Goal: Task Accomplishment & Management: Complete application form

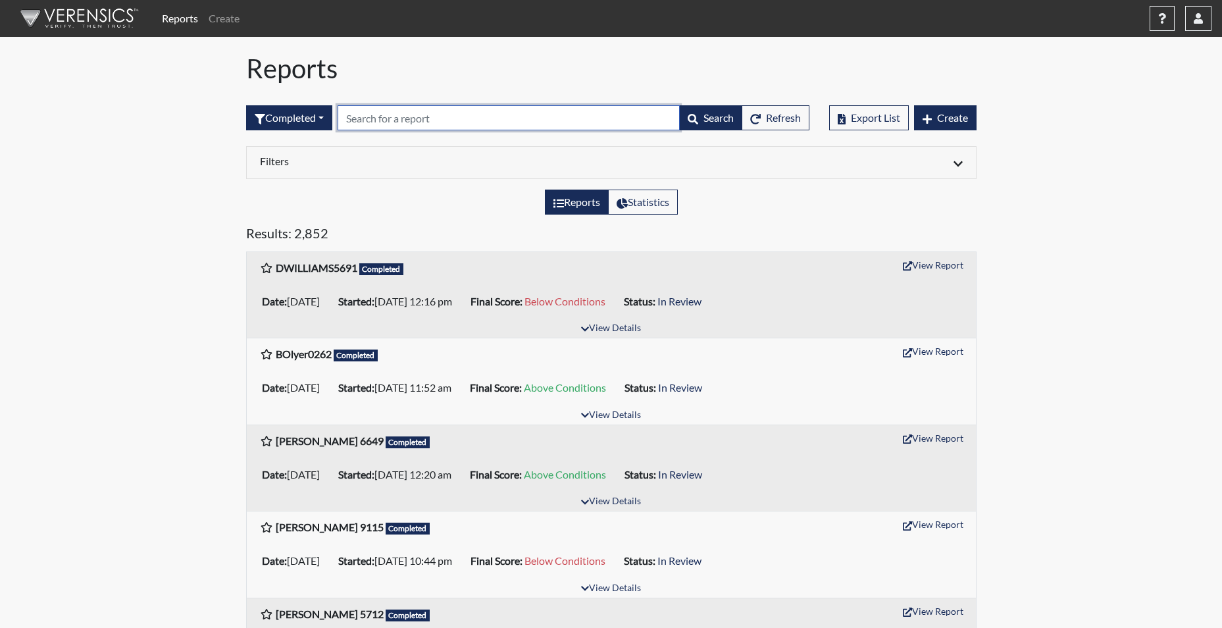
click at [379, 124] on input "text" at bounding box center [509, 117] width 342 height 25
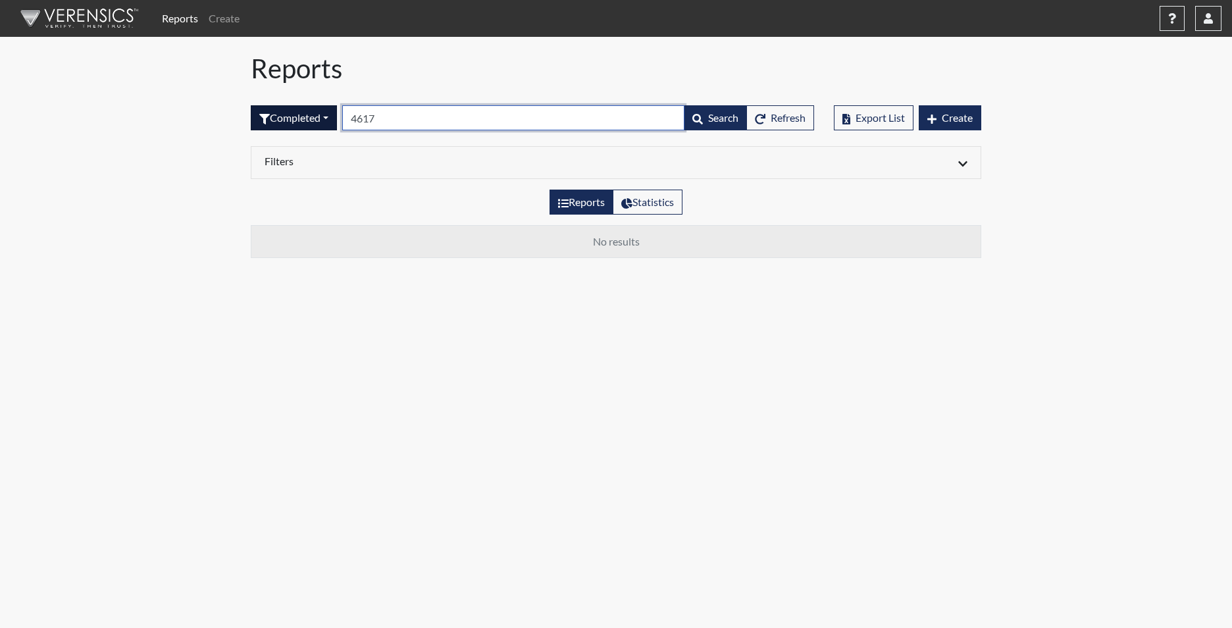
type input "4617"
click at [306, 118] on button "Completed" at bounding box center [294, 117] width 86 height 25
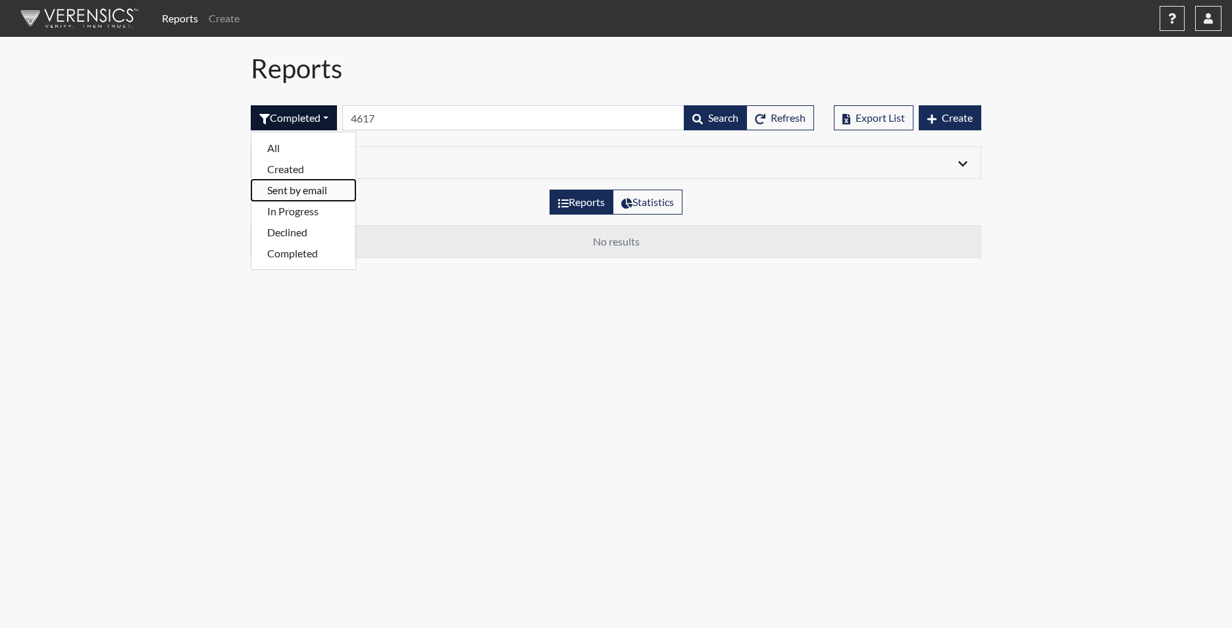
click at [315, 186] on button "Sent by email" at bounding box center [303, 190] width 104 height 21
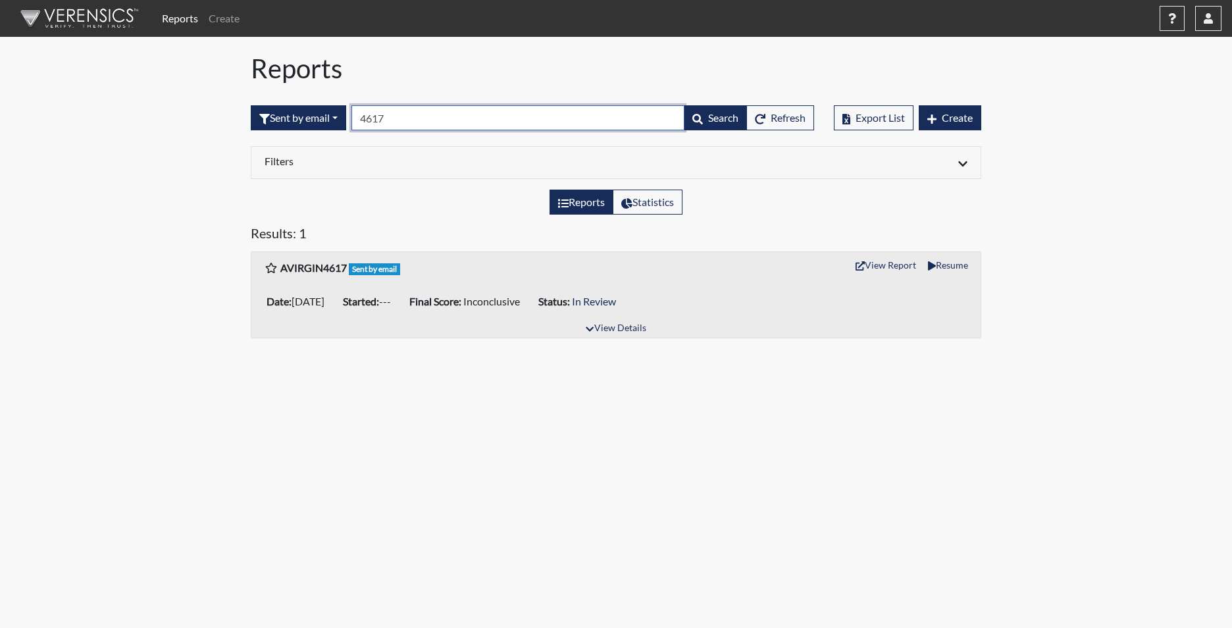
drag, startPoint x: 411, startPoint y: 117, endPoint x: 358, endPoint y: 113, distance: 53.5
click at [358, 113] on input "4617" at bounding box center [517, 117] width 333 height 25
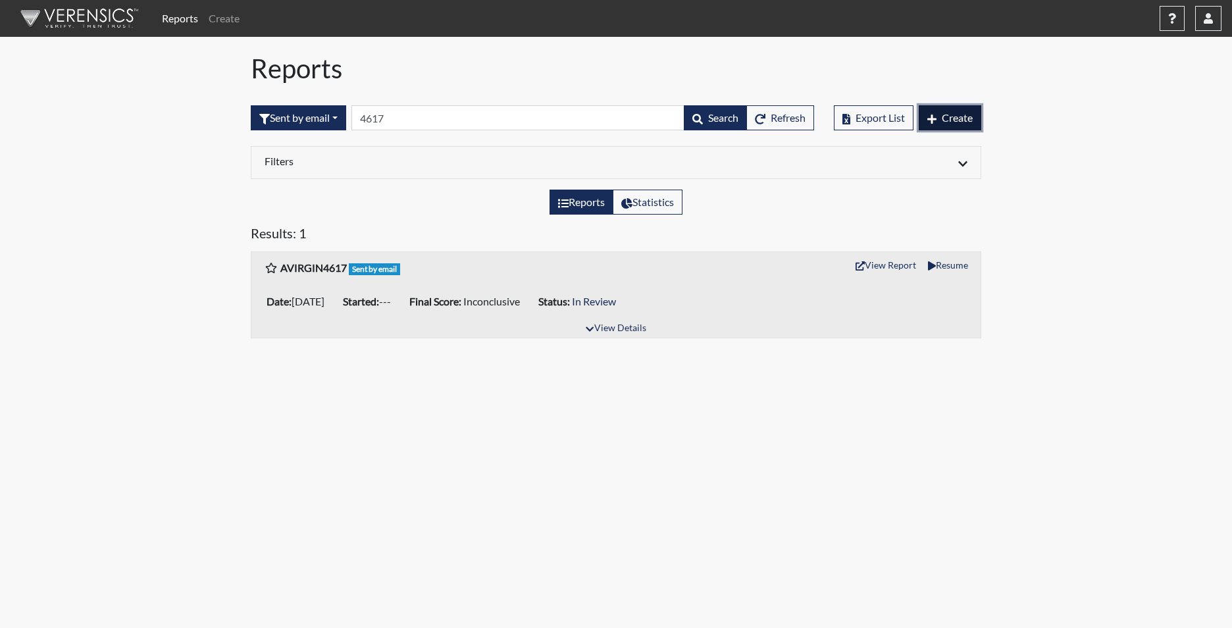
drag, startPoint x: 949, startPoint y: 106, endPoint x: 941, endPoint y: 111, distance: 9.1
click at [949, 106] on button "Create" at bounding box center [950, 117] width 63 height 25
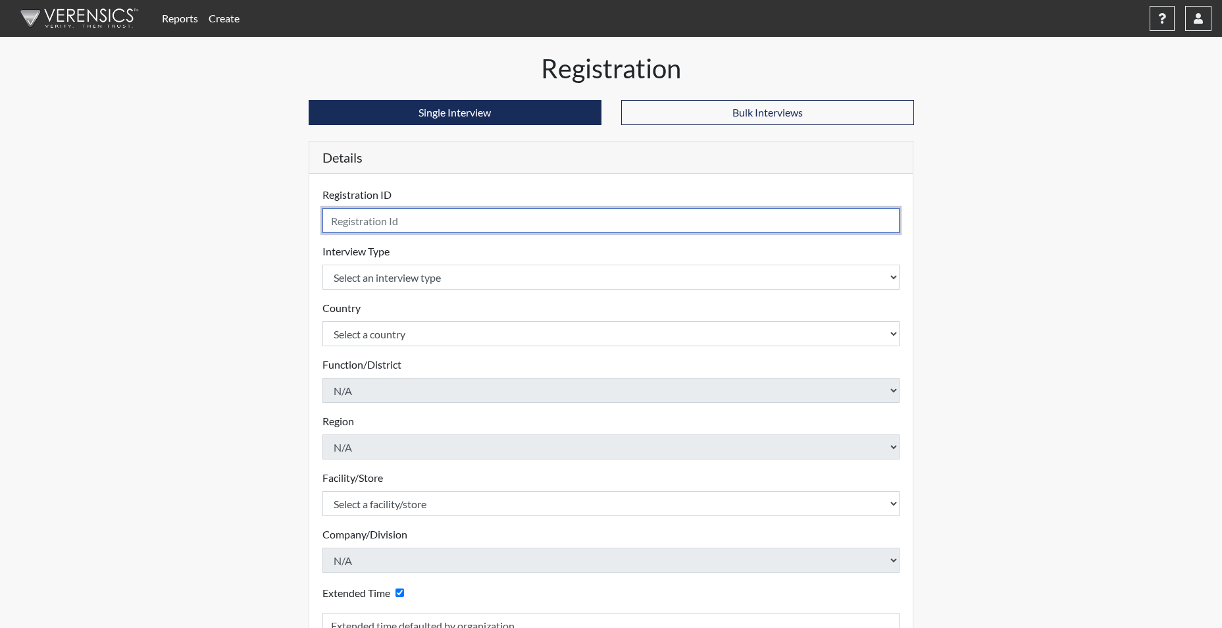
click at [354, 220] on input "text" at bounding box center [611, 220] width 578 height 25
type input "avirgin4617"
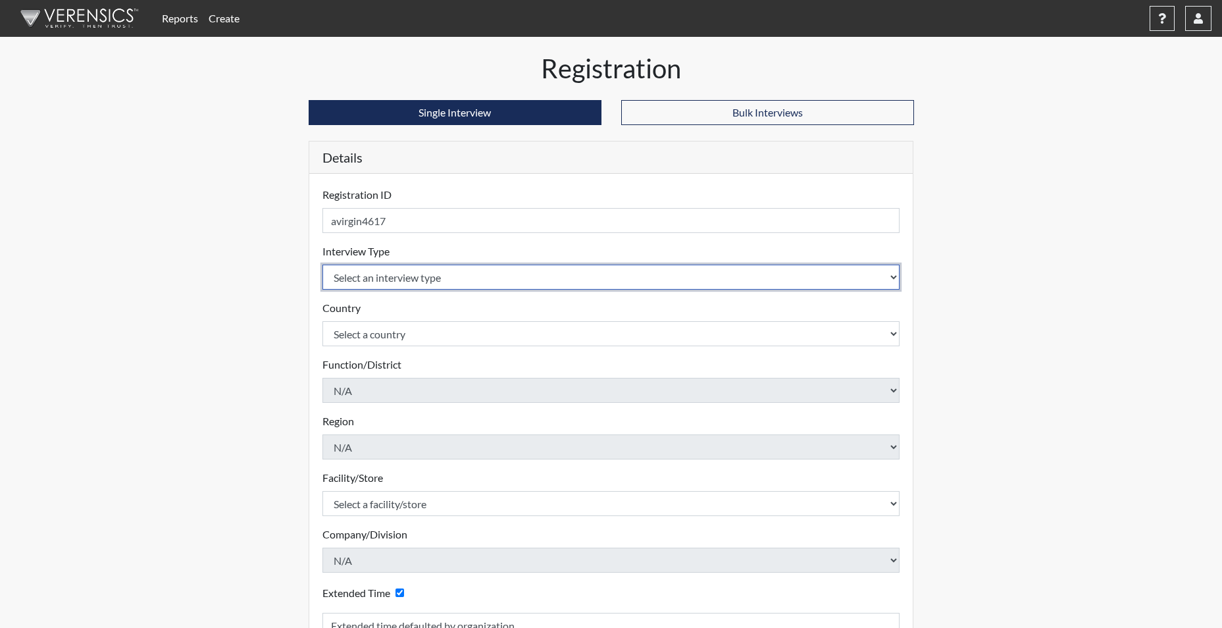
click at [382, 278] on body "Reports Create Help Center × Verensics Best Practices How to successfully use t…" at bounding box center [611, 314] width 1222 height 628
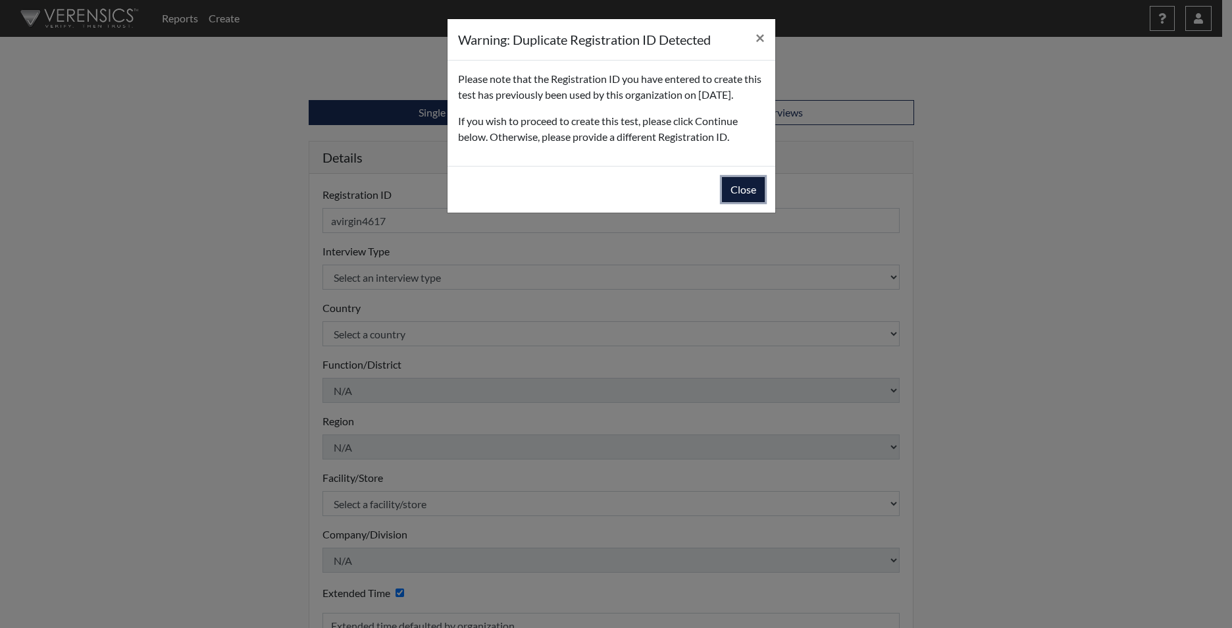
drag, startPoint x: 748, startPoint y: 202, endPoint x: 737, endPoint y: 212, distance: 14.9
click at [749, 202] on button "Close" at bounding box center [743, 189] width 43 height 25
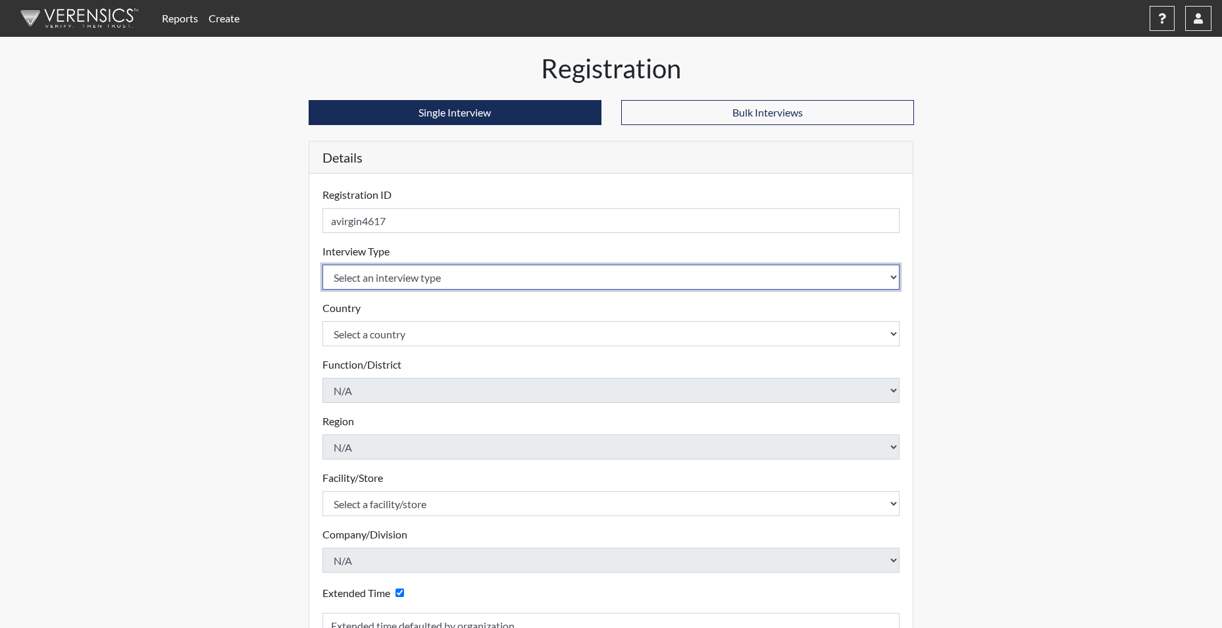
click at [340, 274] on select "Select an interview type Corrections Pre-Employment" at bounding box center [611, 277] width 578 height 25
click at [352, 279] on select "Select an interview type Corrections Pre-Employment" at bounding box center [611, 277] width 578 height 25
click at [374, 280] on select "Select an interview type Corrections Pre-Employment" at bounding box center [611, 277] width 578 height 25
select select "ff733e93-e1bf-11ea-9c9f-0eff0cf7eb8f"
click at [322, 265] on select "Select an interview type Corrections Pre-Employment" at bounding box center [611, 277] width 578 height 25
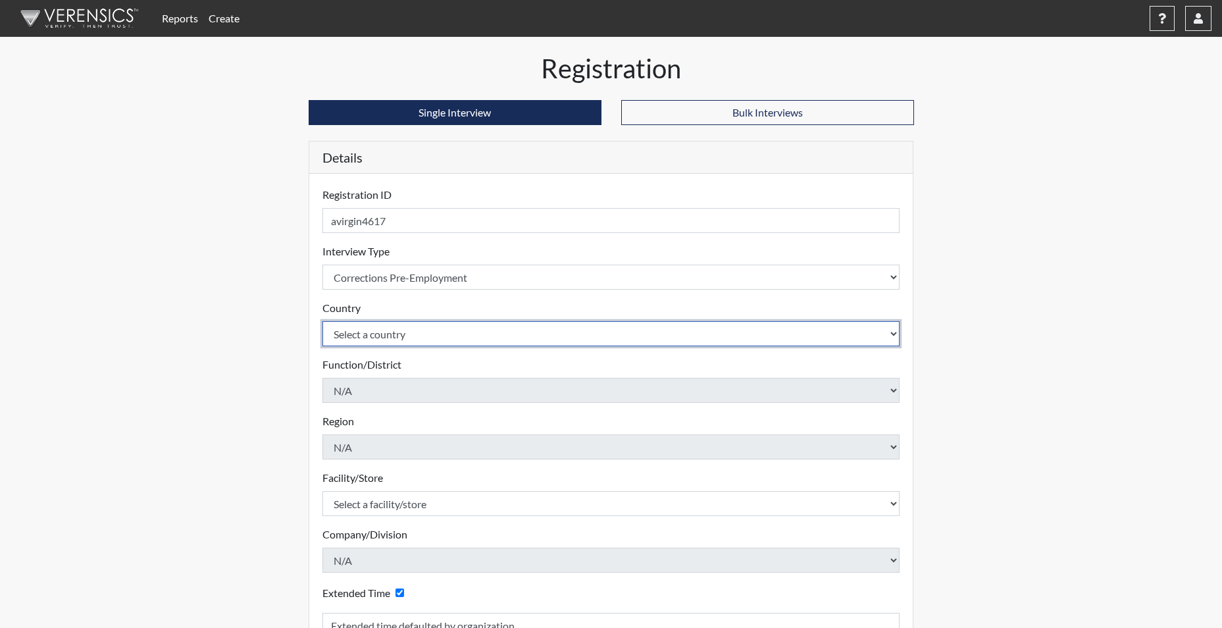
click at [362, 336] on select "Select a country United States Mexico" at bounding box center [611, 333] width 578 height 25
select select "united-states-of-america"
click at [322, 321] on select "Select a country United States Mexico" at bounding box center [611, 333] width 578 height 25
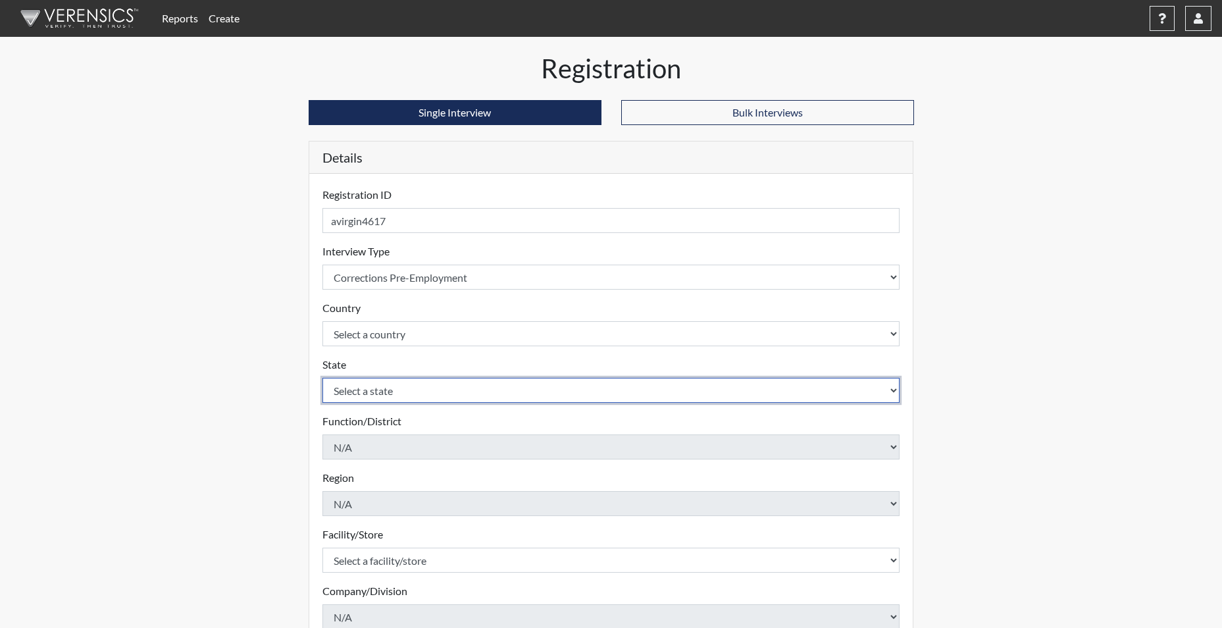
click at [384, 388] on select "Select a state Alabama Alaska Arizona Arkansas California Colorado Connecticut …" at bounding box center [611, 390] width 578 height 25
select select "SC"
click at [322, 378] on select "Select a state Alabama Alaska Arizona Arkansas California Colorado Connecticut …" at bounding box center [611, 390] width 578 height 25
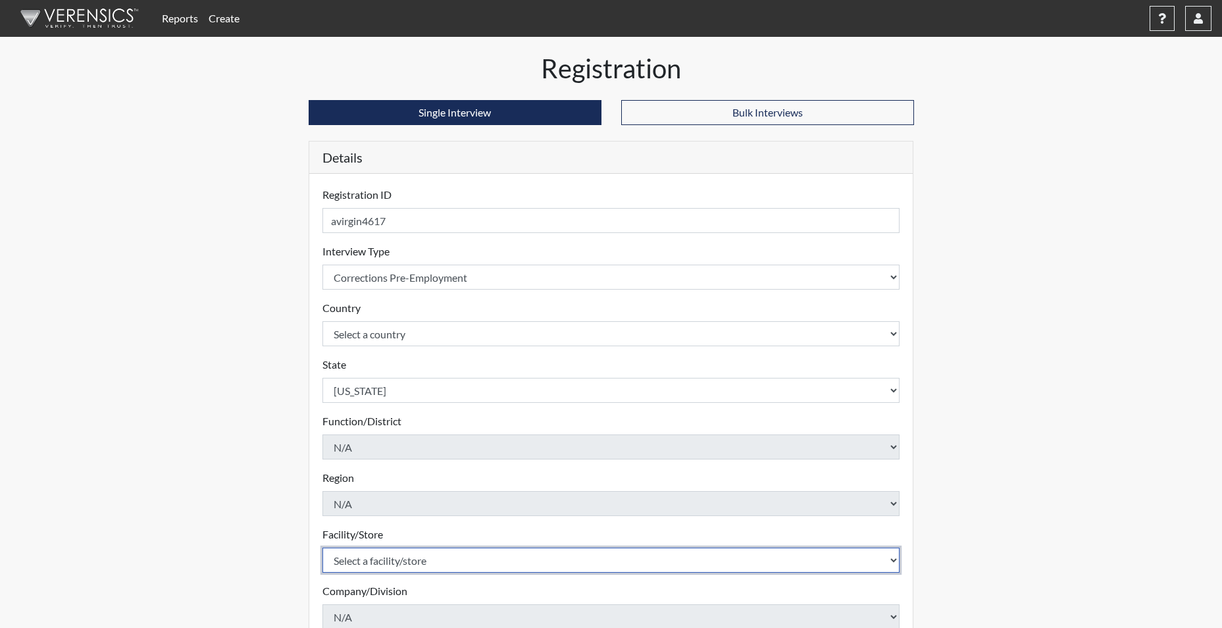
click at [386, 559] on select "Select a facility/store Allendale CI Broad River CI Camille Graham CI Division …" at bounding box center [611, 559] width 578 height 25
click at [391, 559] on select "Select a facility/store Allendale CI Broad River CI Camille Graham CI Division …" at bounding box center [611, 559] width 578 height 25
select select "92ad0360-1836-4cb8-81e0-cb81fd501e4f"
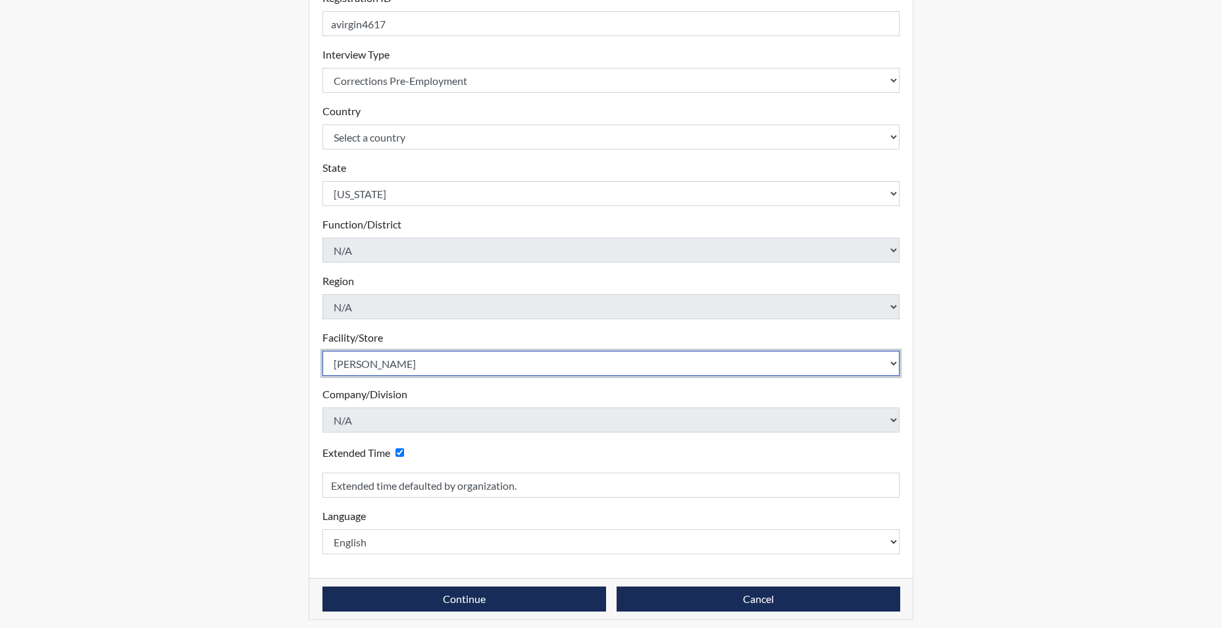
scroll to position [197, 0]
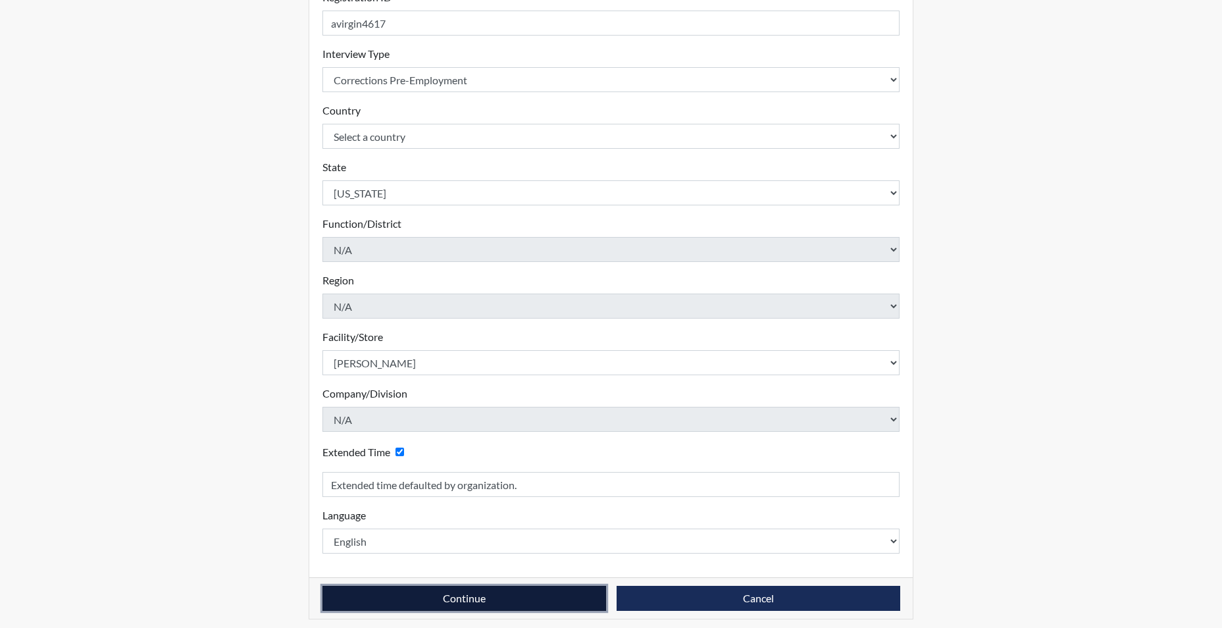
click at [382, 590] on button "Continue" at bounding box center [464, 598] width 284 height 25
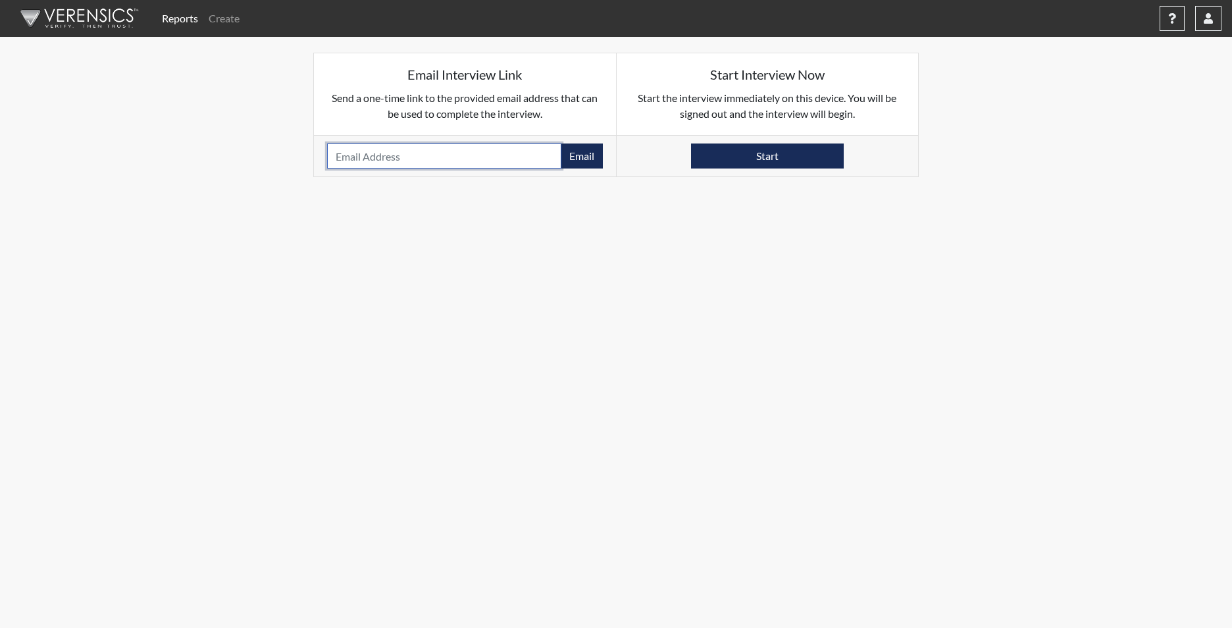
click at [375, 157] on input "email" at bounding box center [444, 155] width 234 height 25
type input "AVIRGIN7992@GMAIL.COM"
click at [589, 161] on button "Email" at bounding box center [582, 155] width 42 height 25
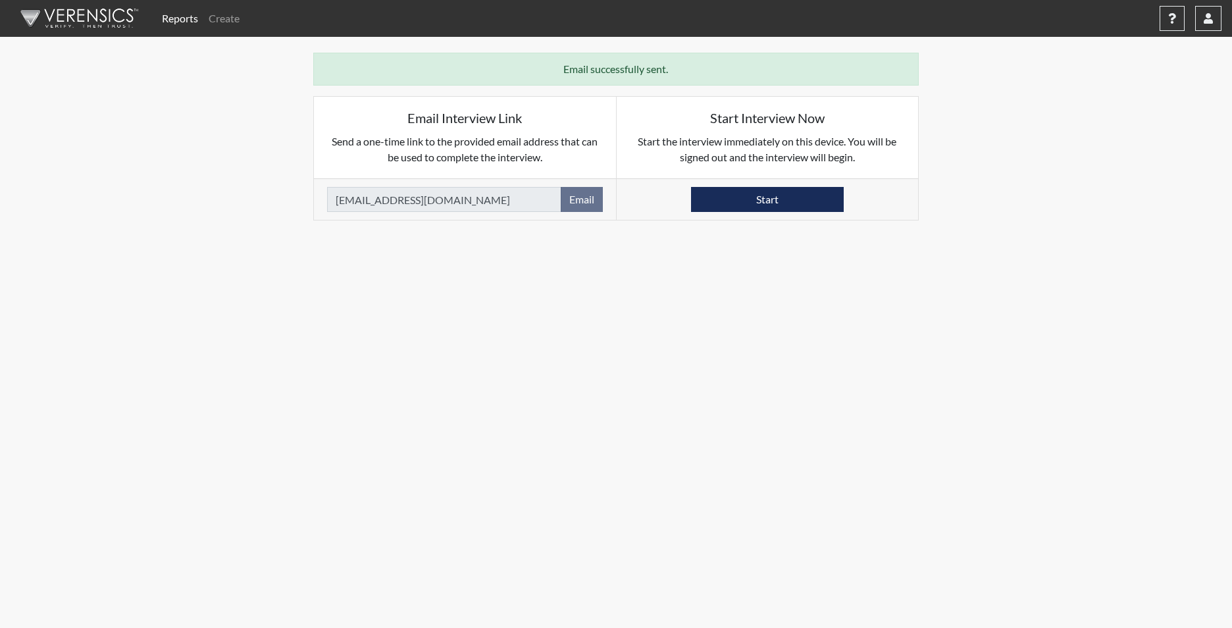
click at [172, 20] on link "Reports" at bounding box center [180, 18] width 47 height 26
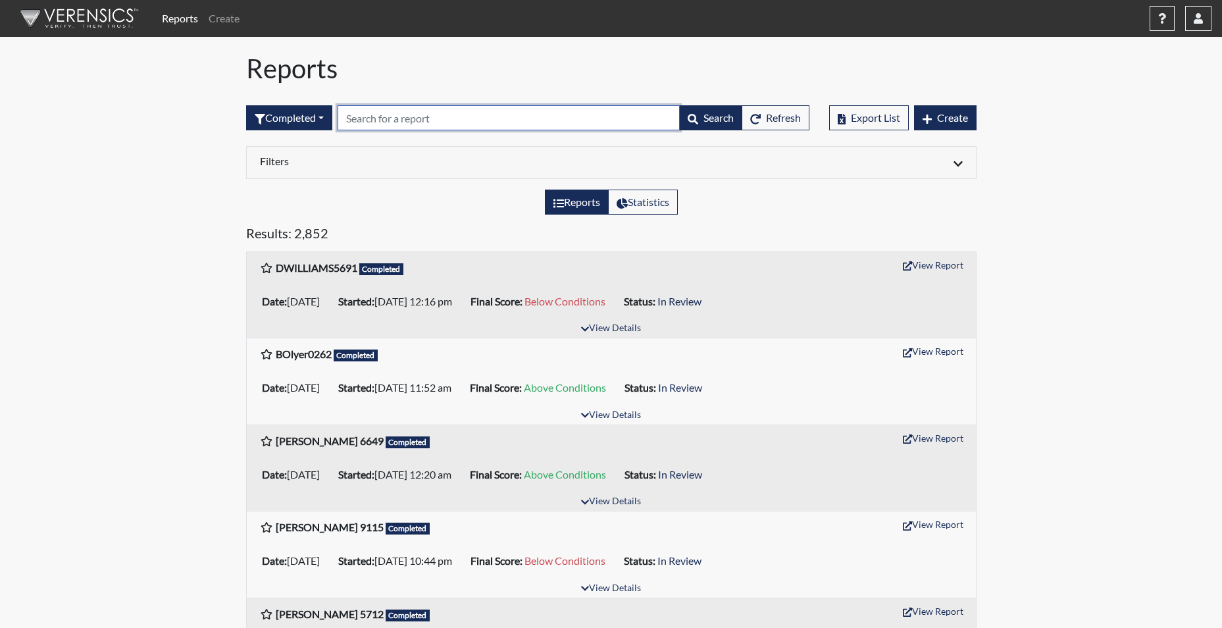
click at [393, 122] on input "text" at bounding box center [509, 117] width 342 height 25
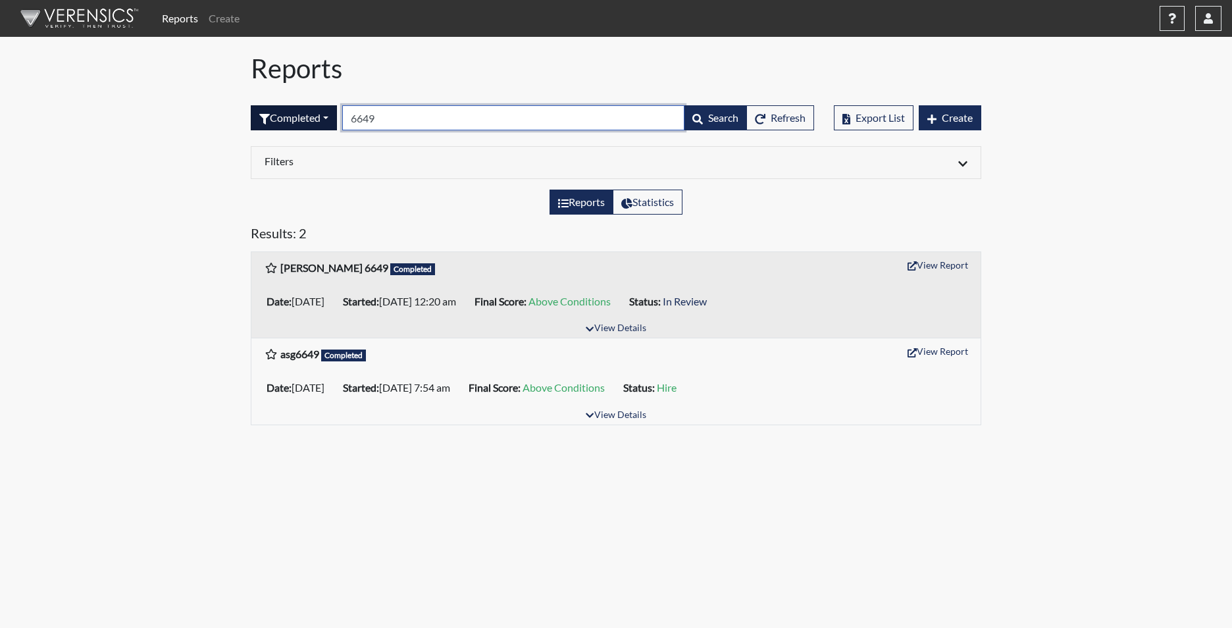
drag, startPoint x: 385, startPoint y: 118, endPoint x: 330, endPoint y: 115, distance: 55.3
click at [330, 113] on form "Completed All Created Sent by email In Progress Declined Completed 6649 Search …" at bounding box center [532, 117] width 563 height 25
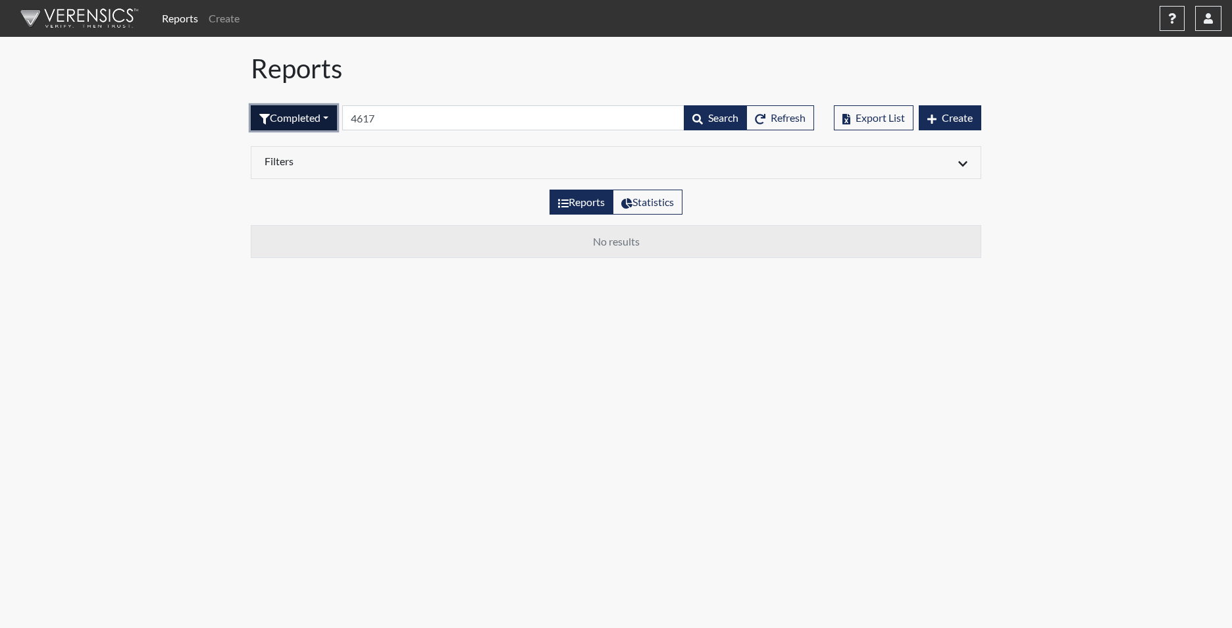
click at [326, 113] on button "Completed" at bounding box center [294, 117] width 86 height 25
click at [306, 209] on button "In Progress" at bounding box center [303, 211] width 104 height 21
click at [298, 116] on button "In Progress" at bounding box center [294, 117] width 87 height 25
click at [375, 241] on td "No results" at bounding box center [616, 242] width 730 height 32
click at [297, 109] on button "In Progress" at bounding box center [294, 117] width 87 height 25
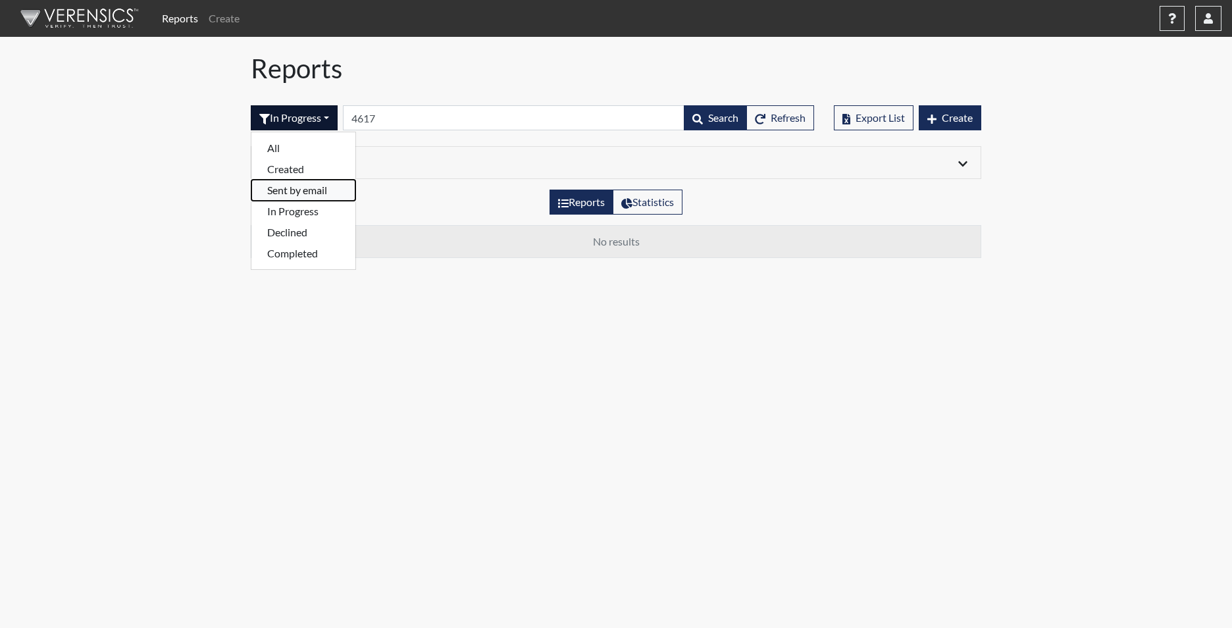
click at [298, 189] on button "Sent by email" at bounding box center [303, 190] width 104 height 21
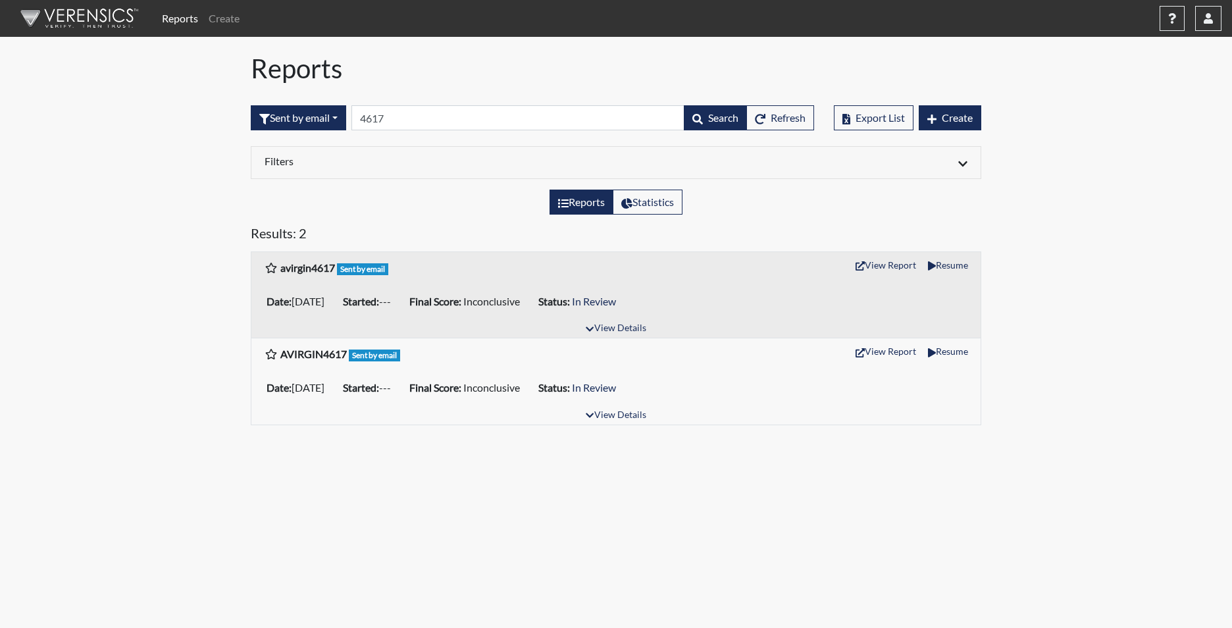
click at [199, 194] on div "Reports Create Help Center × Verensics Best Practices How to successfully use t…" at bounding box center [616, 218] width 1232 height 436
drag, startPoint x: 401, startPoint y: 115, endPoint x: 359, endPoint y: 117, distance: 42.2
click at [359, 117] on input "4617" at bounding box center [517, 117] width 333 height 25
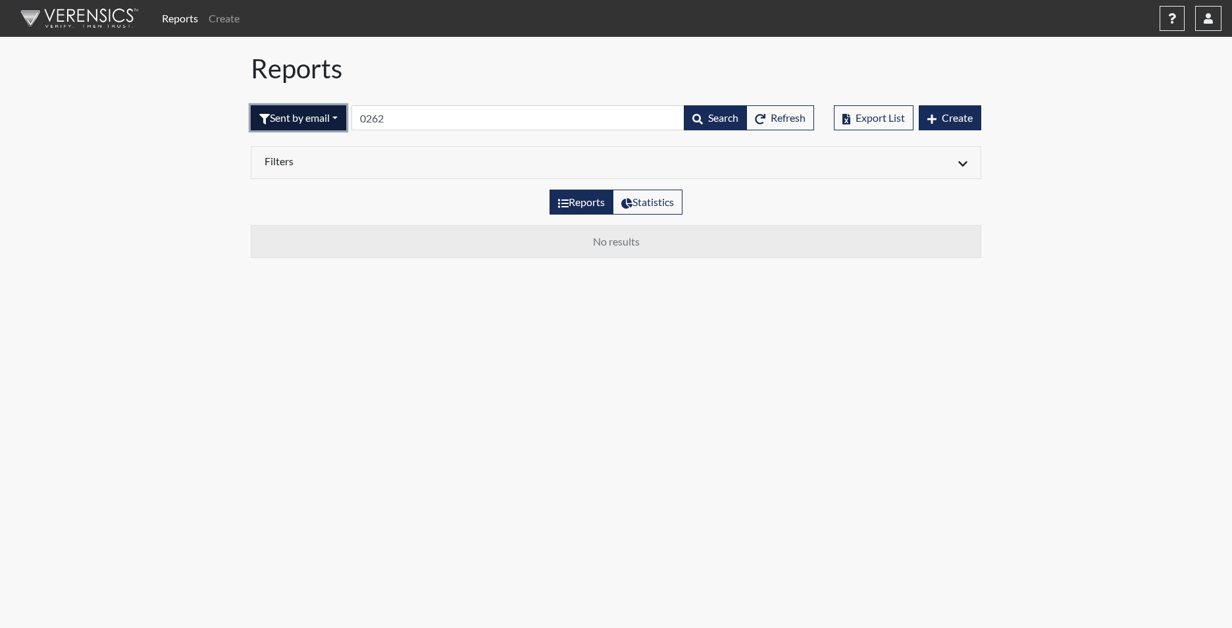
click at [307, 114] on button "Sent by email" at bounding box center [298, 117] width 95 height 25
click at [309, 255] on button "Completed" at bounding box center [303, 253] width 104 height 21
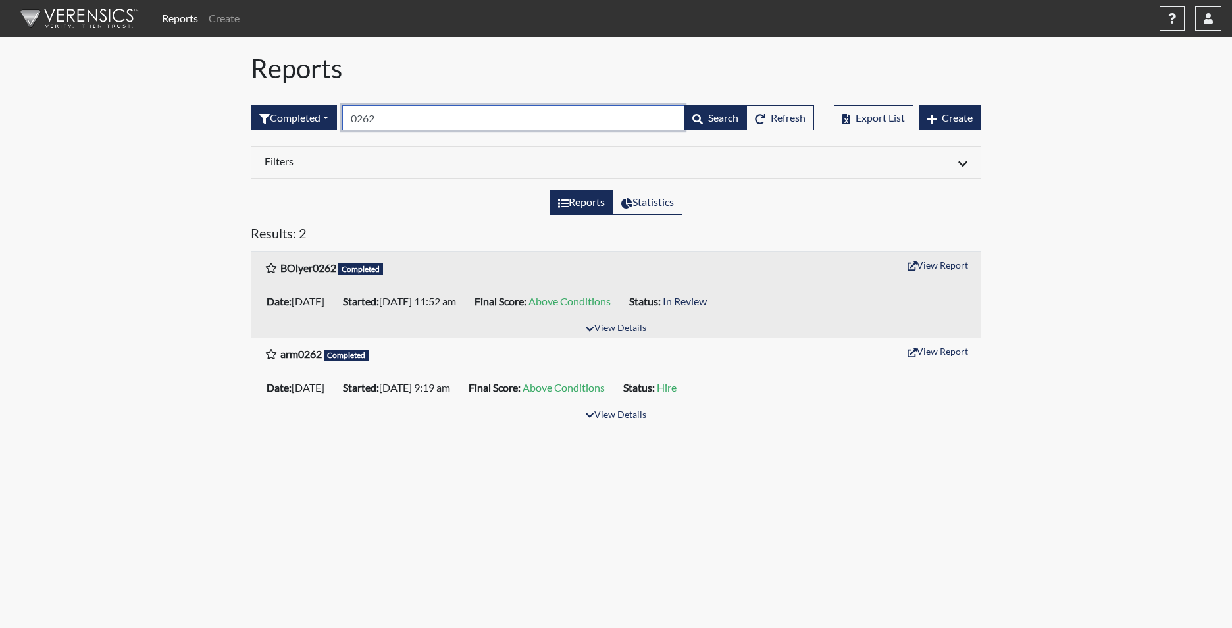
drag, startPoint x: 391, startPoint y: 118, endPoint x: 347, endPoint y: 118, distance: 44.1
click at [347, 118] on input "0262" at bounding box center [513, 117] width 342 height 25
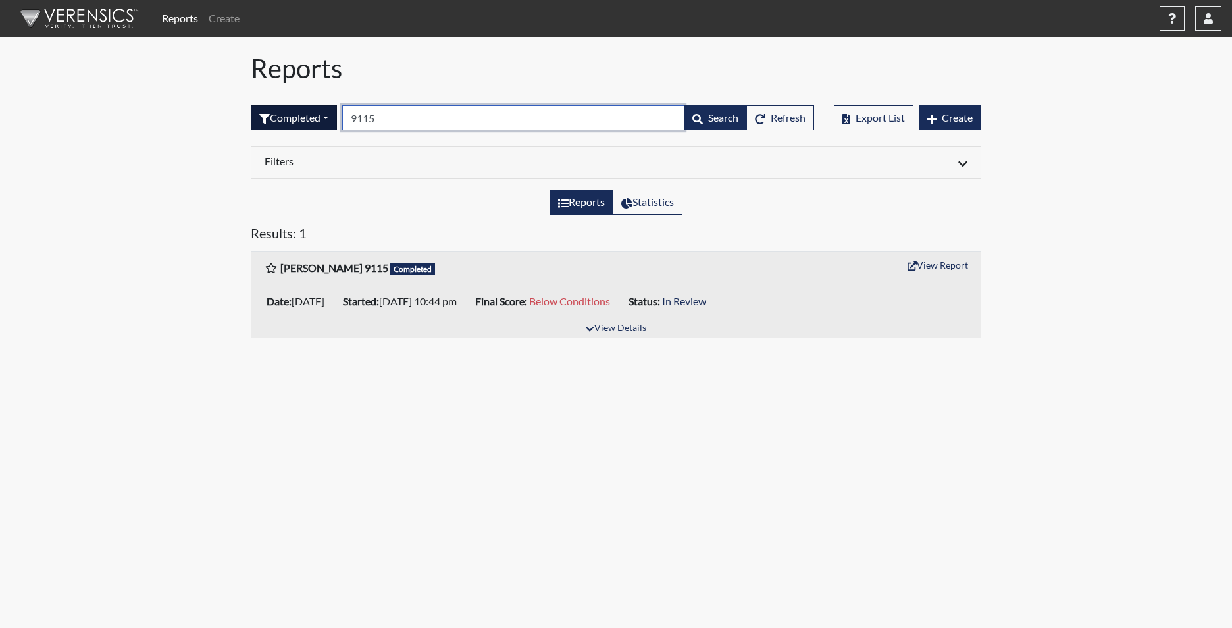
drag, startPoint x: 407, startPoint y: 124, endPoint x: 338, endPoint y: 114, distance: 69.8
click at [338, 114] on form "Completed All Created Sent by email In Progress Declined Completed 9115 Search …" at bounding box center [532, 117] width 563 height 25
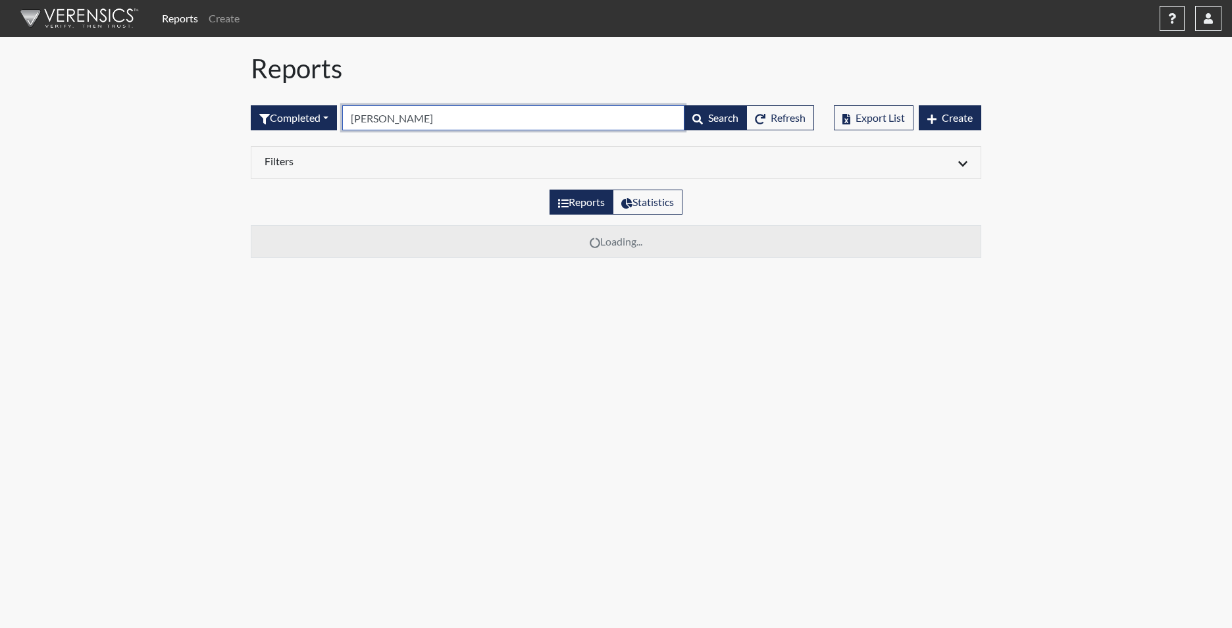
type input "williams"
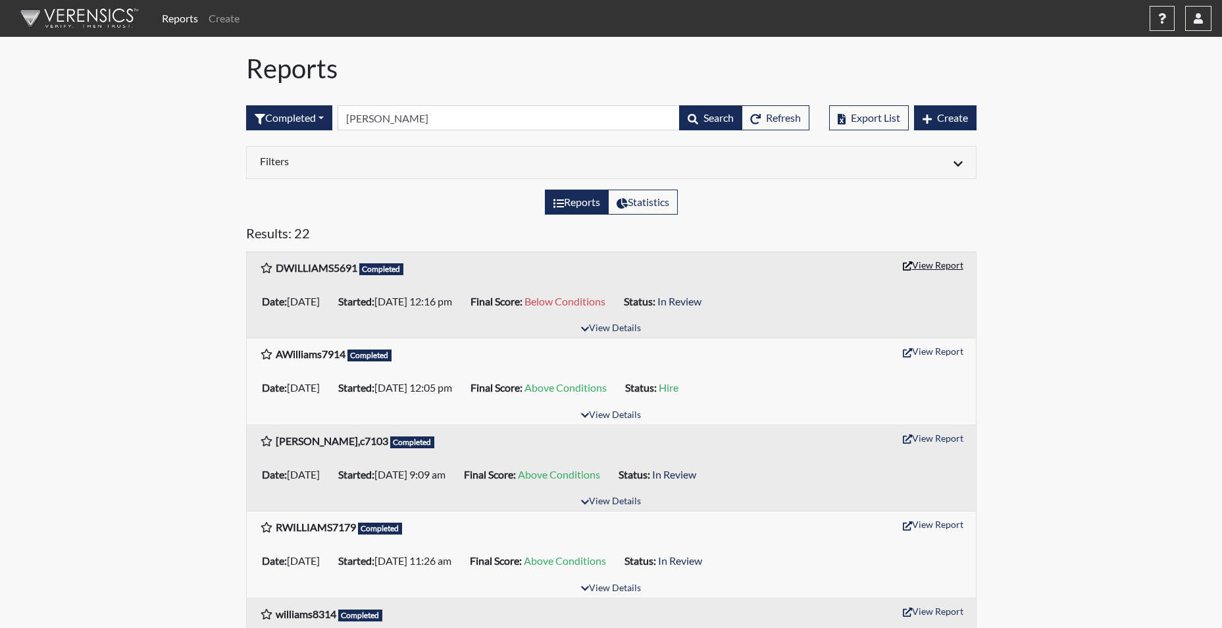
click at [925, 268] on button "View Report" at bounding box center [933, 265] width 72 height 20
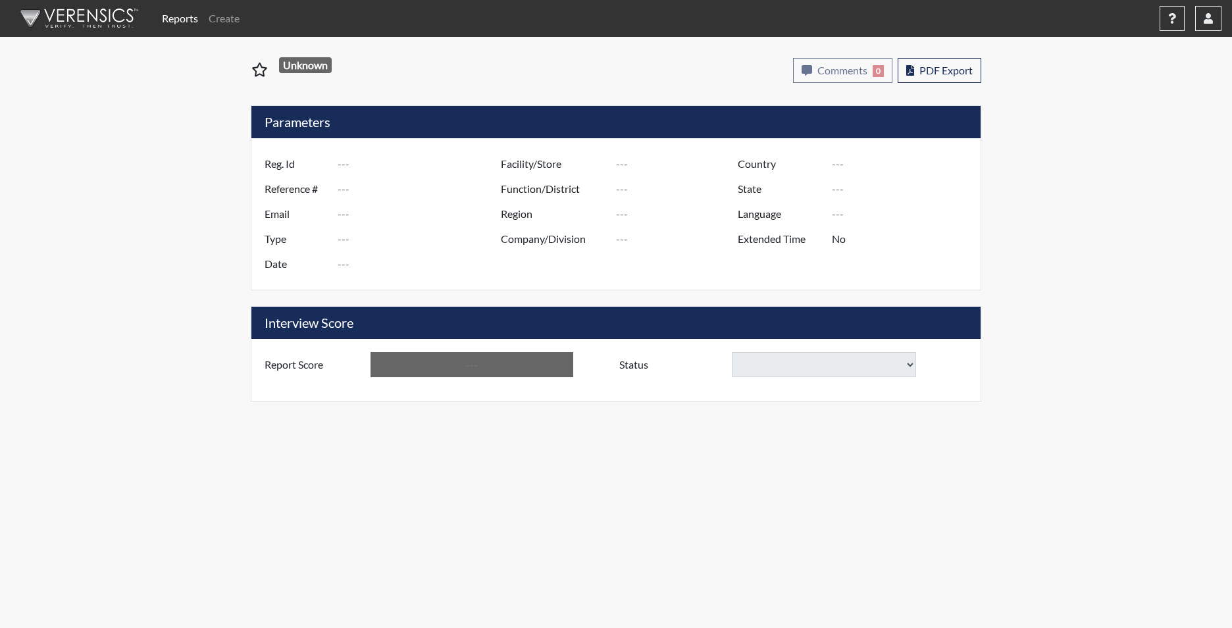
type input "DWILLIAMS5691"
type input "51643"
type input "[EMAIL_ADDRESS][DOMAIN_NAME]"
type input "Corrections Pre-Employment"
type input "[DATE]"
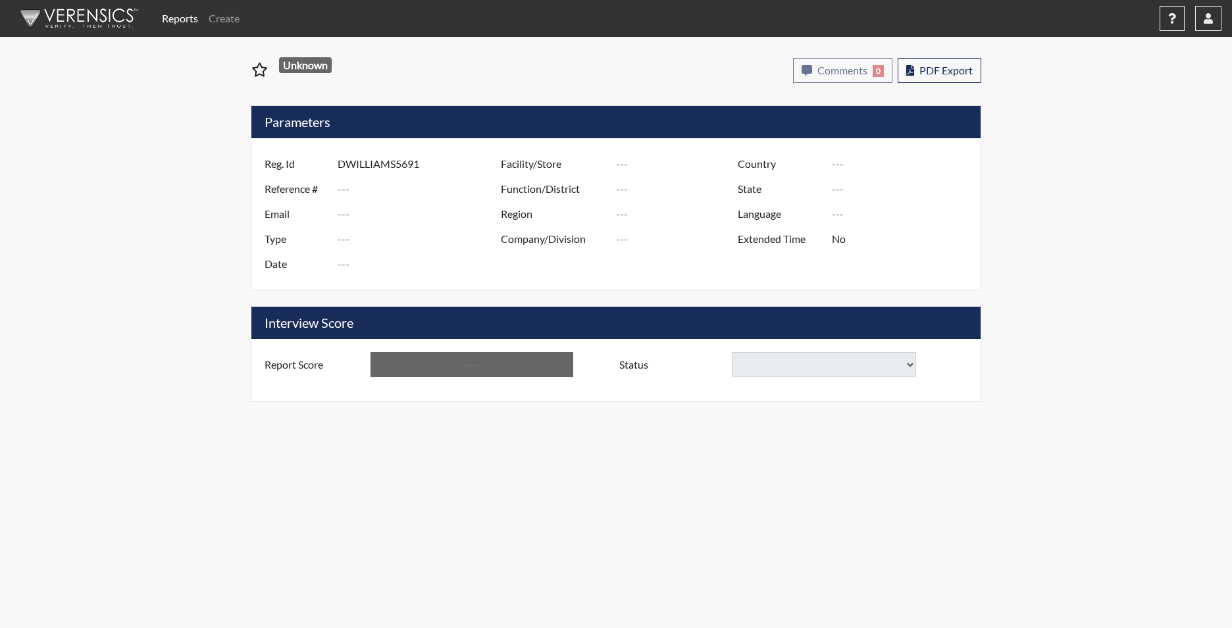
type input "[PERSON_NAME]"
type input "[GEOGRAPHIC_DATA]"
type input "[US_STATE]"
type input "English"
type input "Yes"
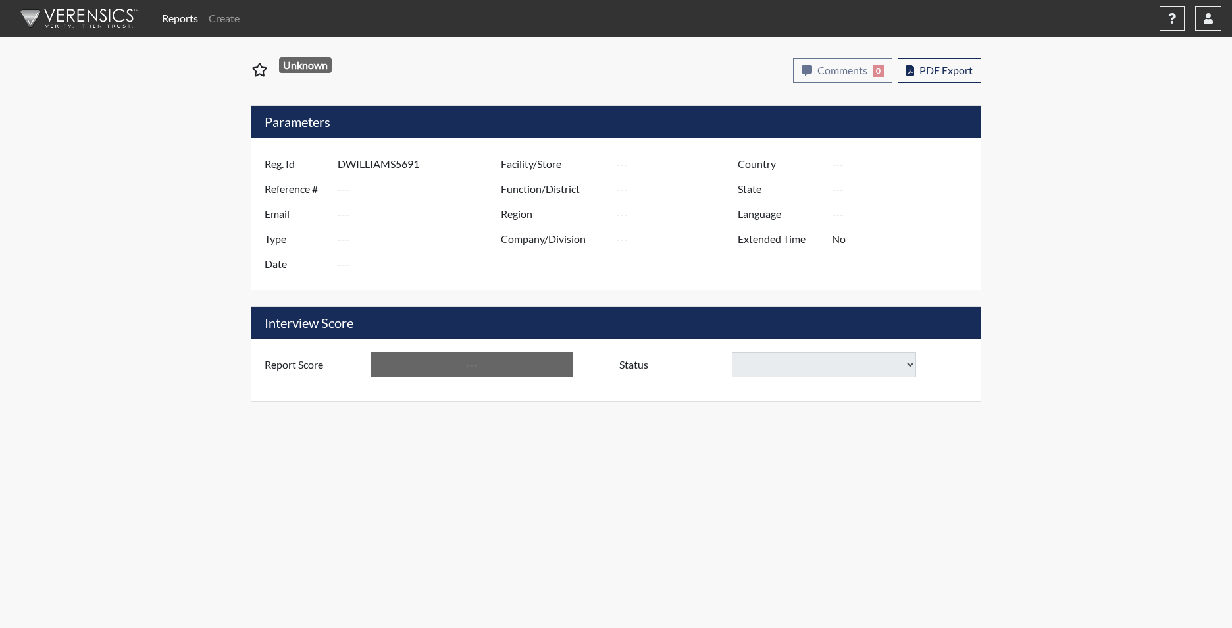
type input "Below Conditions"
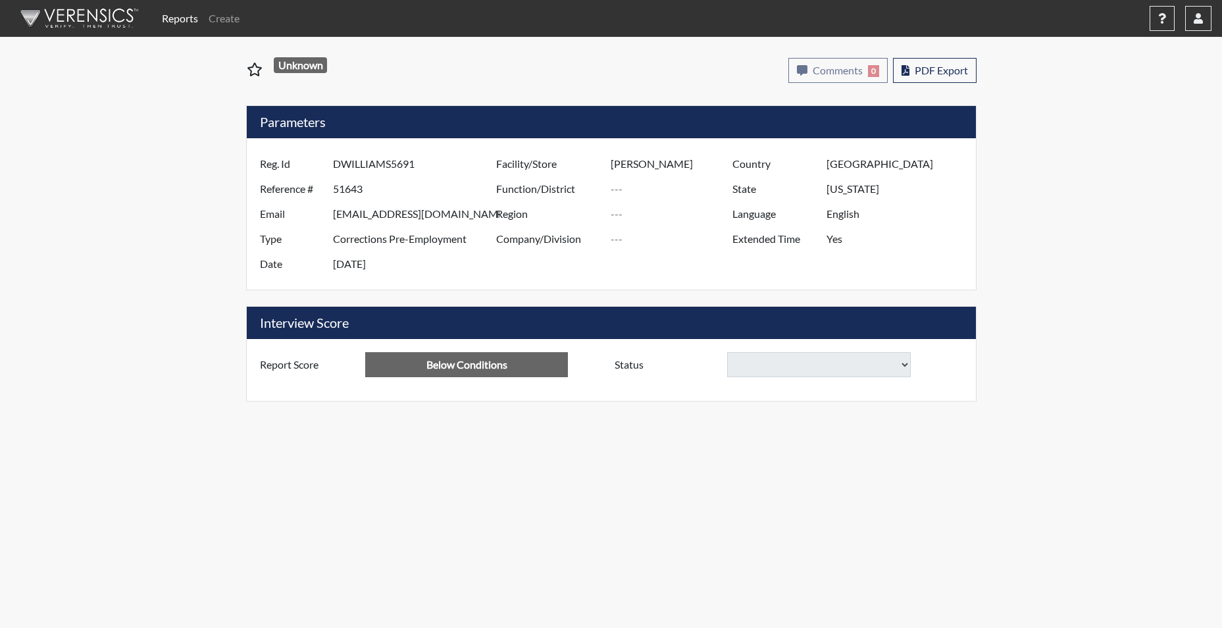
select select
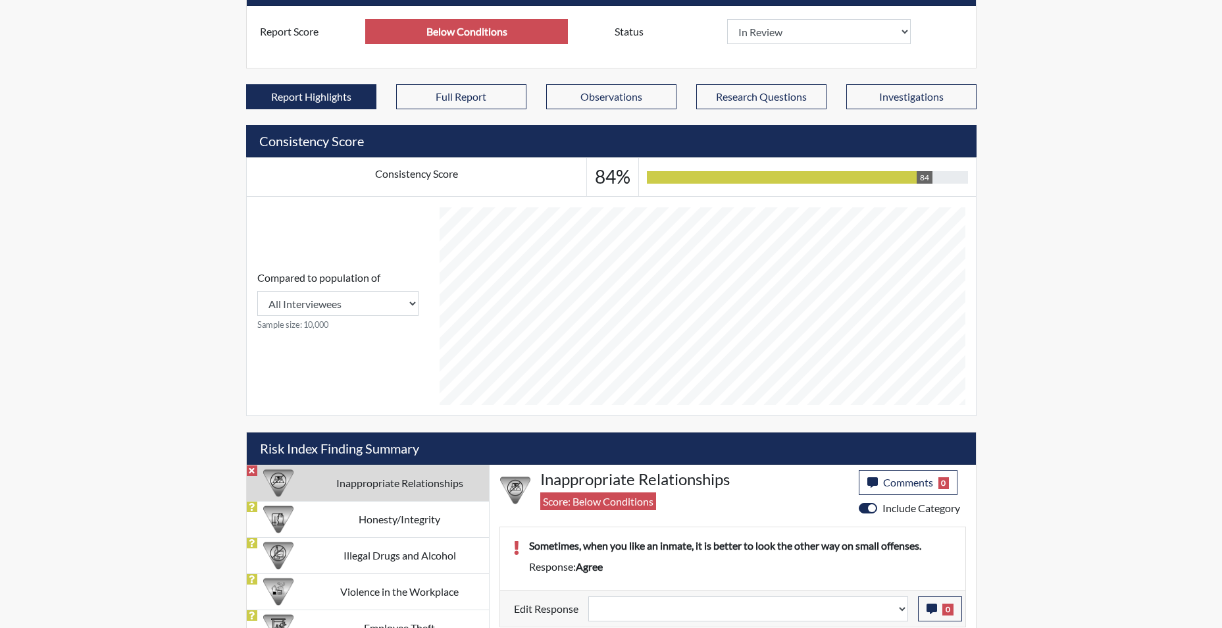
scroll to position [548, 0]
